Goal: Information Seeking & Learning: Learn about a topic

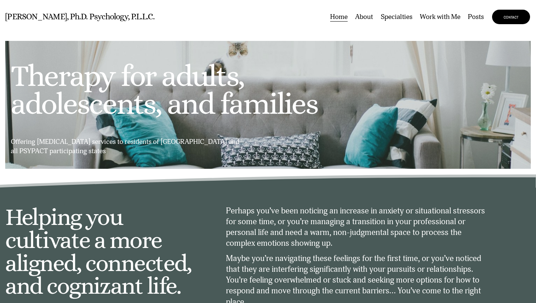
click at [0, 0] on span "Anxiety" at bounding box center [0, 0] width 0 height 0
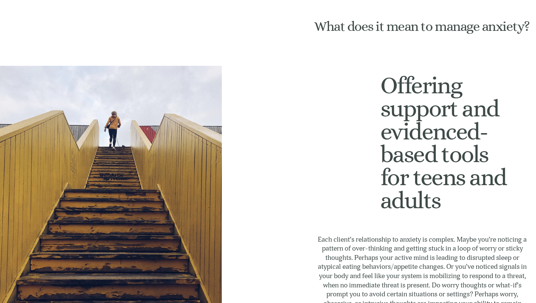
scroll to position [163, 0]
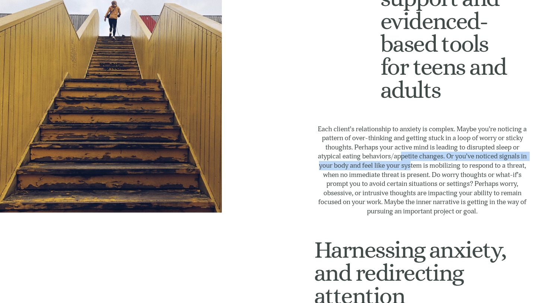
drag, startPoint x: 409, startPoint y: 168, endPoint x: 401, endPoint y: 156, distance: 15.1
click at [401, 156] on p "Each client’s relationship to anxiety is complex. Maybe you’re noticing a patte…" at bounding box center [422, 171] width 217 height 92
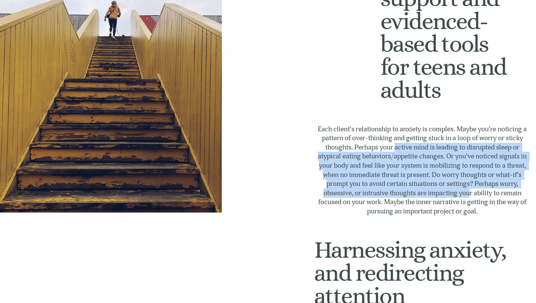
drag, startPoint x: 394, startPoint y: 150, endPoint x: 480, endPoint y: 196, distance: 97.8
click at [480, 196] on p "Each client’s relationship to anxiety is complex. Maybe you’re noticing a patte…" at bounding box center [422, 171] width 217 height 92
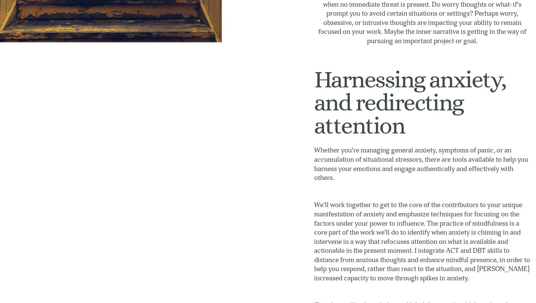
scroll to position [0, 0]
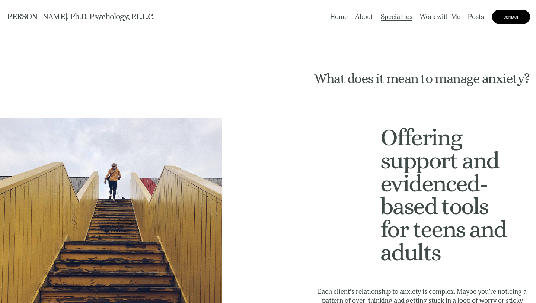
click at [364, 22] on link "About" at bounding box center [364, 17] width 18 height 10
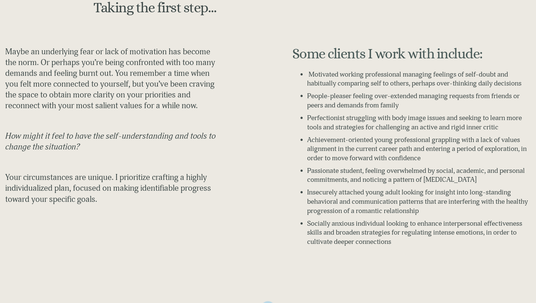
scroll to position [90, 0]
drag, startPoint x: 341, startPoint y: 96, endPoint x: 423, endPoint y: 104, distance: 82.6
click at [423, 104] on p "People-pleaser feeling over-extended managing requests from friends or peers an…" at bounding box center [419, 100] width 224 height 18
drag, startPoint x: 437, startPoint y: 105, endPoint x: 432, endPoint y: 93, distance: 12.7
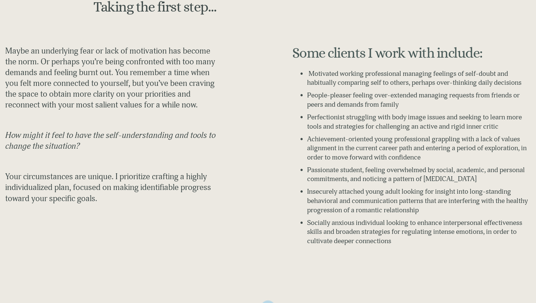
click at [432, 93] on p "People-pleaser feeling over-extended managing requests from friends or peers an…" at bounding box center [419, 100] width 224 height 18
click at [432, 93] on span "People-pleaser feeling over-extended managing requests from friends or peers an…" at bounding box center [414, 100] width 214 height 18
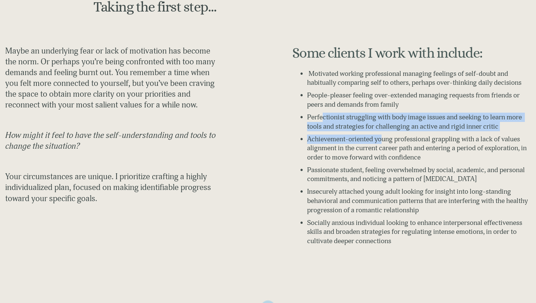
drag, startPoint x: 323, startPoint y: 118, endPoint x: 384, endPoint y: 137, distance: 64.3
click at [384, 137] on ul "Motivated working professional managing feelings of self-doubt and habitually c…" at bounding box center [411, 157] width 239 height 177
click at [384, 137] on span "Achievement-oriented young professional grappling with a lack of values alignme…" at bounding box center [417, 148] width 221 height 27
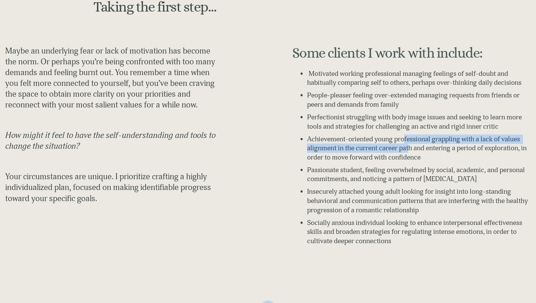
drag, startPoint x: 410, startPoint y: 149, endPoint x: 403, endPoint y: 141, distance: 10.0
click at [403, 141] on span "Achievement-oriented young professional grappling with a lack of values alignme…" at bounding box center [417, 148] width 221 height 27
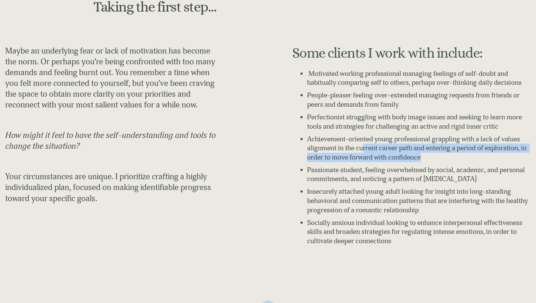
drag, startPoint x: 363, startPoint y: 148, endPoint x: 443, endPoint y: 162, distance: 81.0
click at [443, 162] on ul "Motivated working professional managing feelings of self-doubt and habitually c…" at bounding box center [411, 157] width 239 height 177
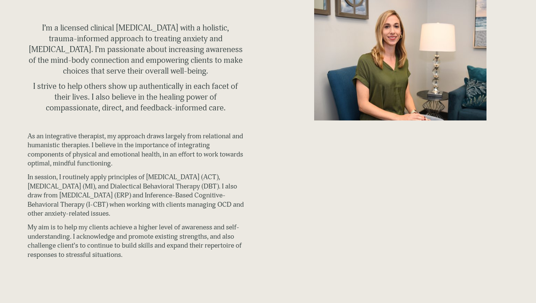
scroll to position [435, 0]
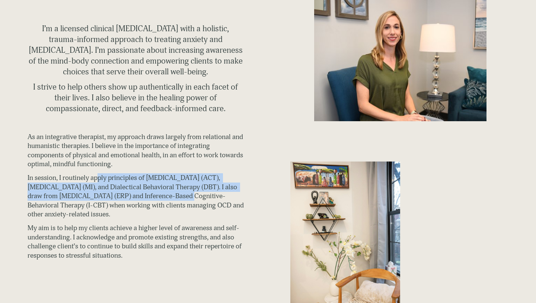
drag, startPoint x: 98, startPoint y: 181, endPoint x: 159, endPoint y: 199, distance: 63.8
click at [159, 199] on span "In session, I routinely apply principles of [MEDICAL_DATA] (ACT), [MEDICAL_DATA…" at bounding box center [137, 195] width 218 height 45
drag, startPoint x: 199, startPoint y: 199, endPoint x: 193, endPoint y: 175, distance: 24.6
click at [193, 175] on span "In session, I routinely apply principles of [MEDICAL_DATA] (ACT), [MEDICAL_DATA…" at bounding box center [137, 195] width 218 height 45
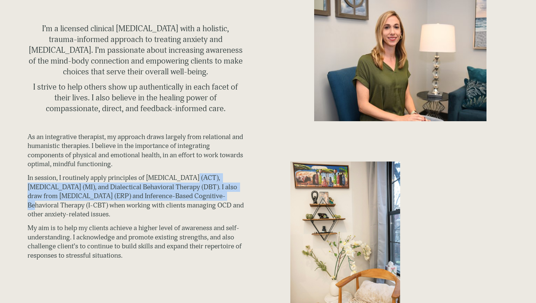
click at [193, 175] on span "In session, I routinely apply principles of [MEDICAL_DATA] (ACT), [MEDICAL_DATA…" at bounding box center [137, 195] width 218 height 45
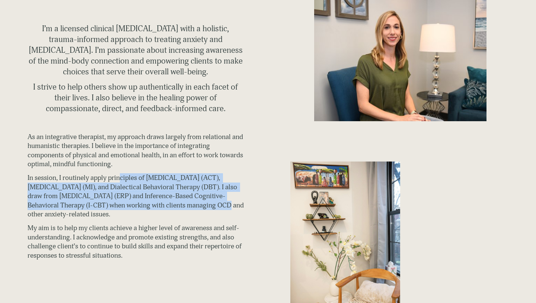
drag, startPoint x: 119, startPoint y: 182, endPoint x: 195, endPoint y: 210, distance: 80.2
click at [195, 210] on span "In session, I routinely apply principles of [MEDICAL_DATA] (ACT), [MEDICAL_DATA…" at bounding box center [137, 195] width 218 height 45
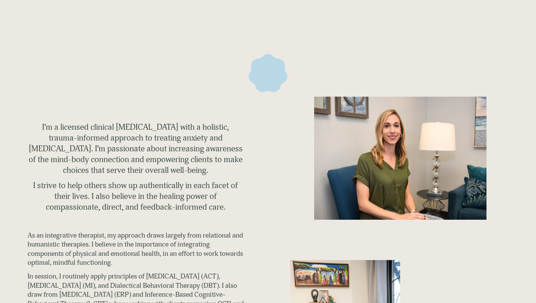
scroll to position [0, 0]
